Goal: Go to known website: Access a specific website the user already knows

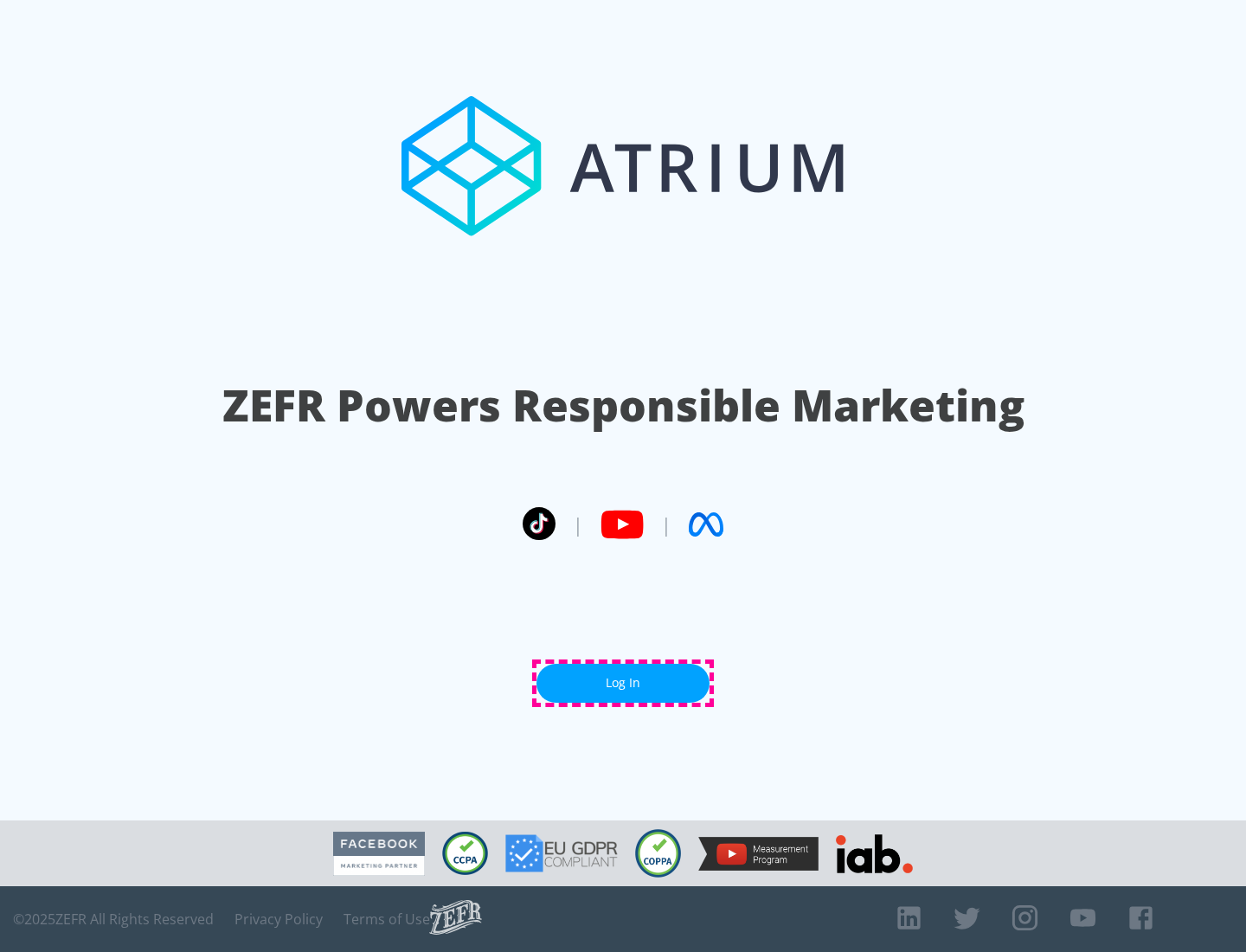
click at [623, 683] on link "Log In" at bounding box center [623, 682] width 173 height 39
